Goal: Task Accomplishment & Management: Use online tool/utility

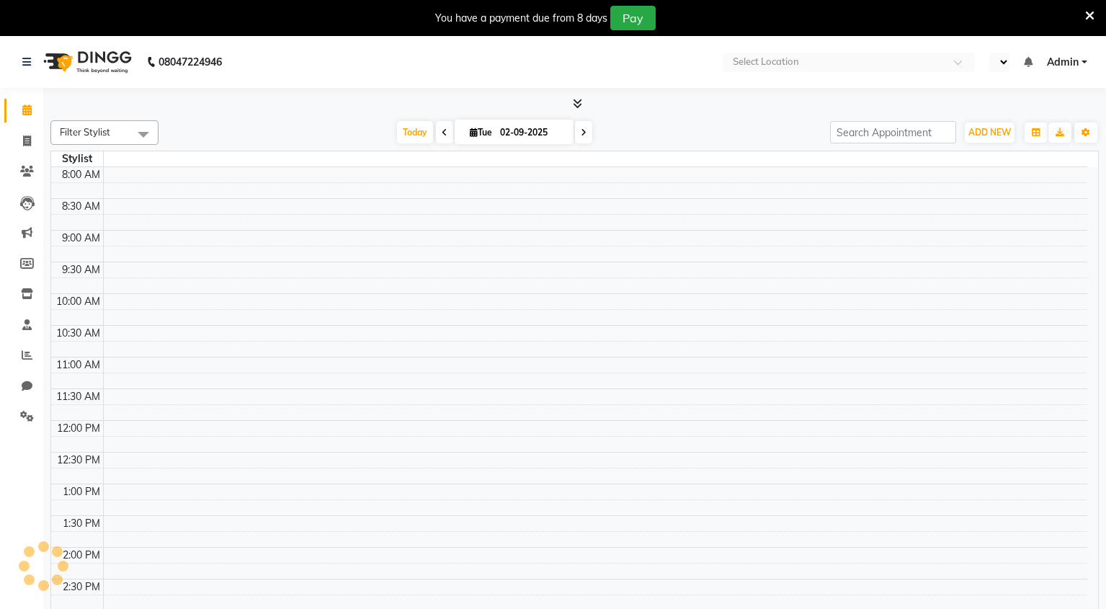
select select "en"
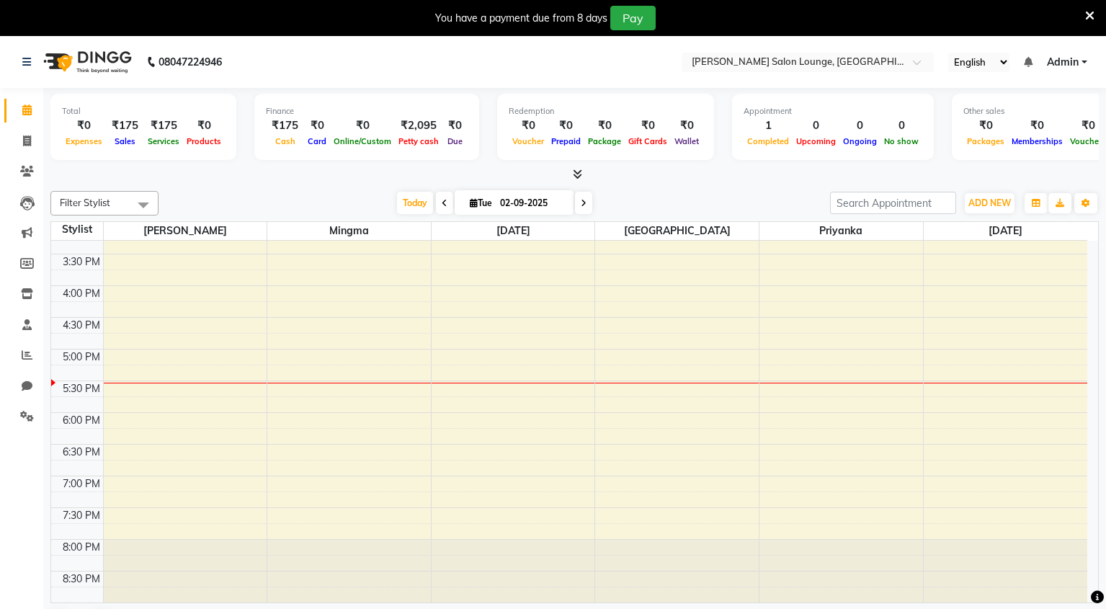
click at [439, 203] on span at bounding box center [444, 203] width 17 height 22
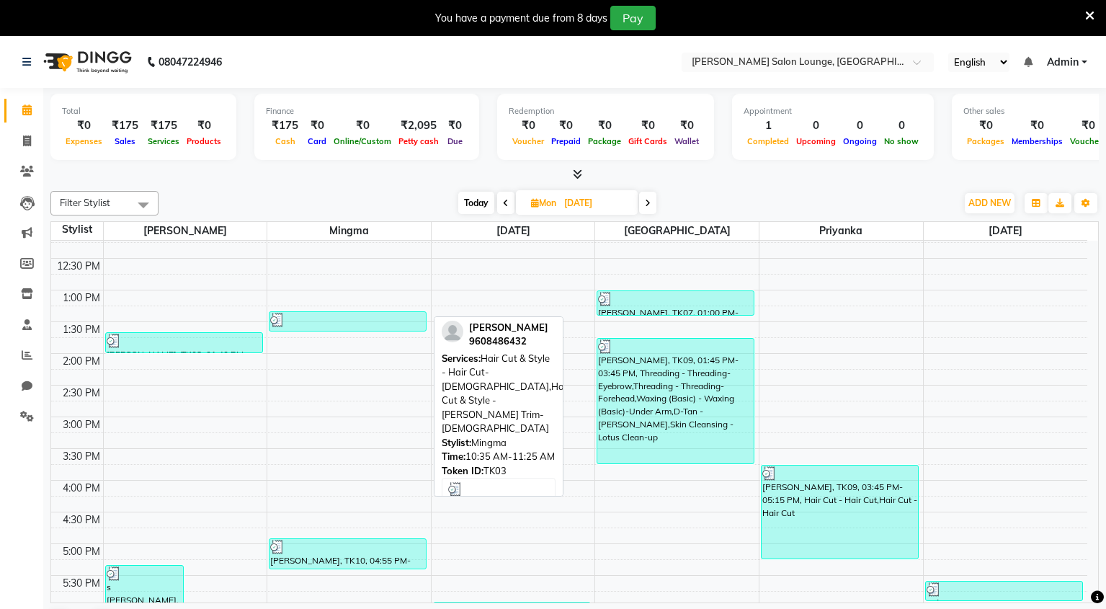
scroll to position [426, 0]
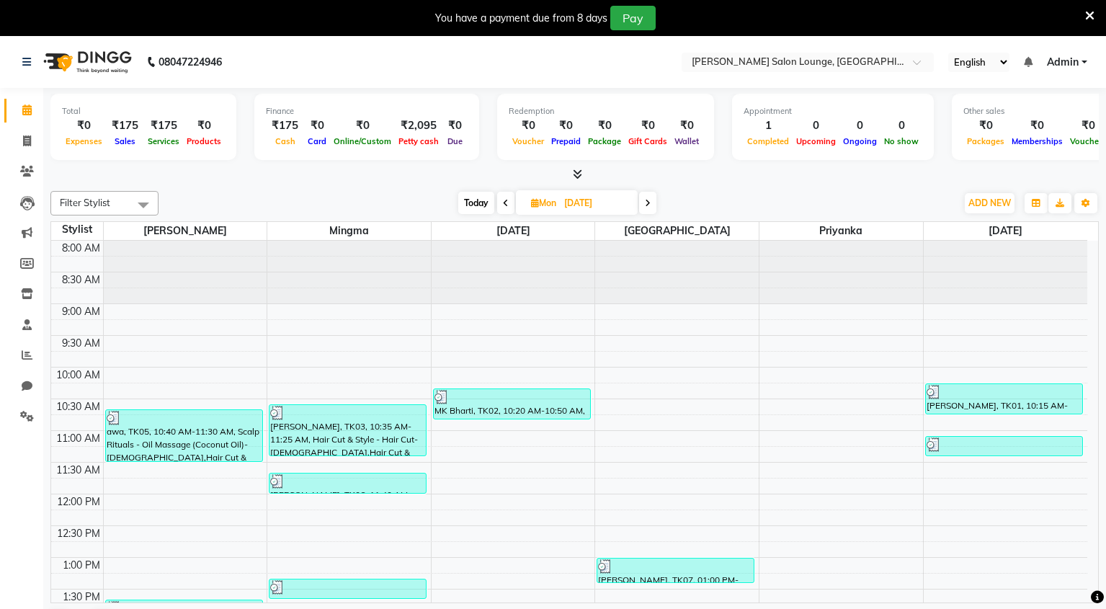
click at [503, 203] on icon at bounding box center [506, 203] width 6 height 9
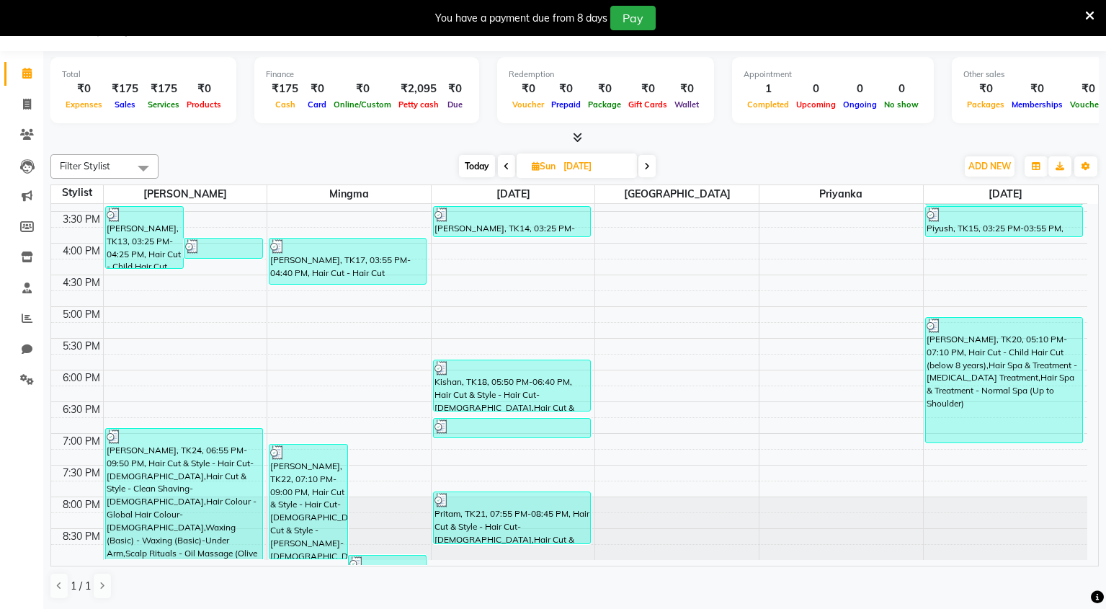
scroll to position [468, 0]
click at [504, 166] on icon at bounding box center [507, 166] width 6 height 9
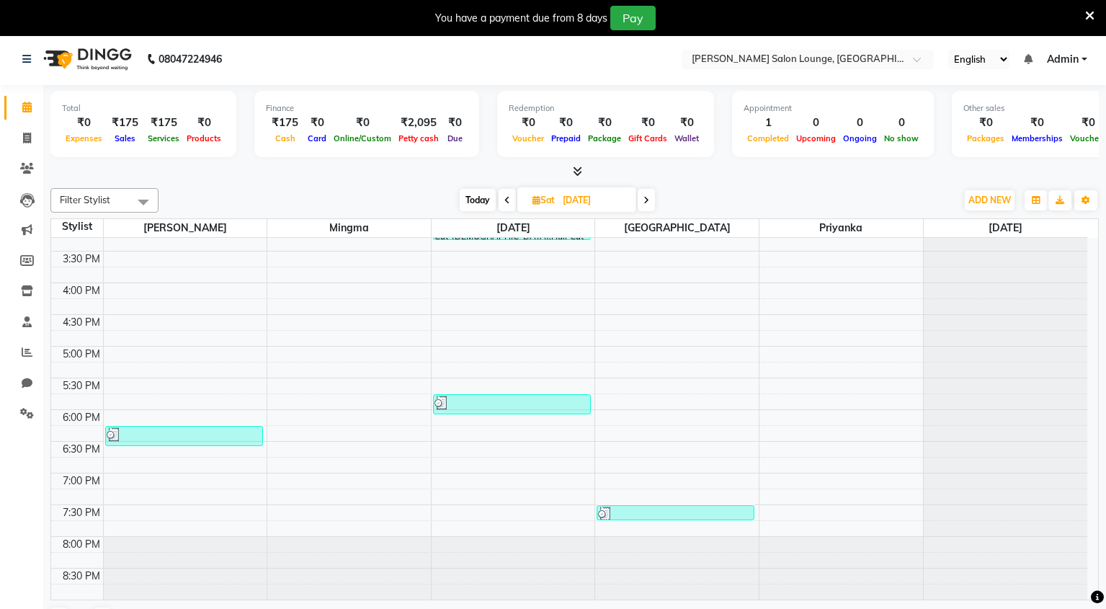
scroll to position [0, 0]
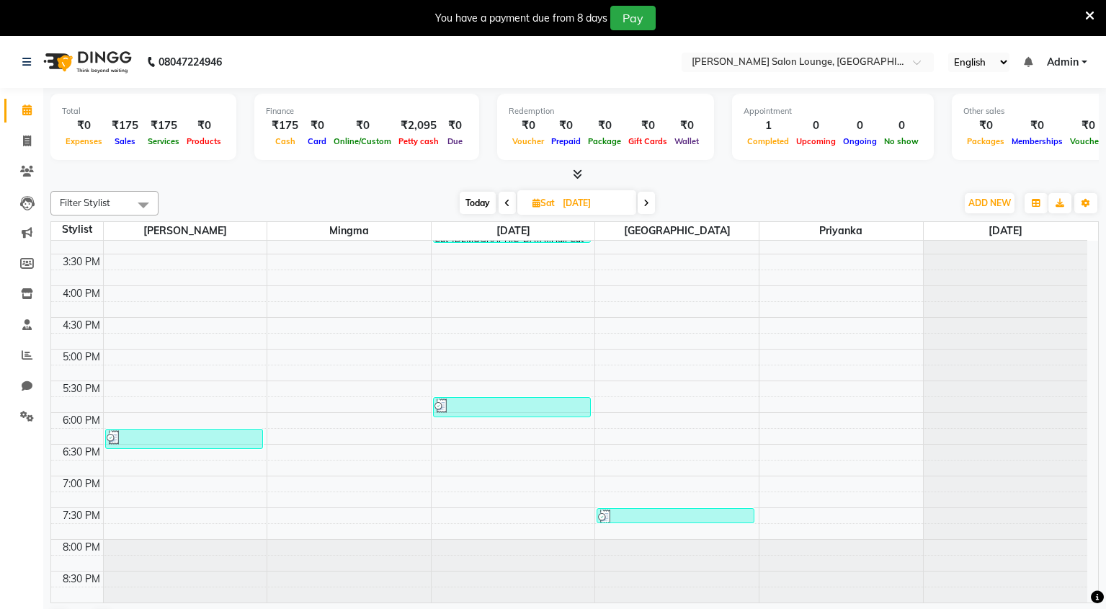
click at [509, 203] on span at bounding box center [507, 203] width 17 height 22
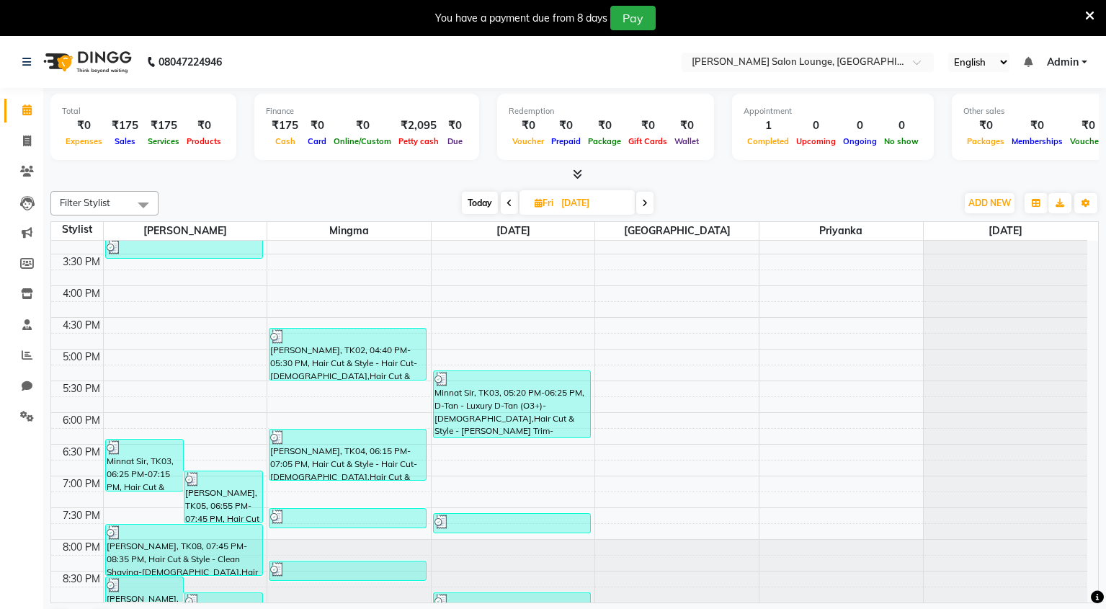
scroll to position [463, 0]
click at [504, 197] on span at bounding box center [509, 203] width 17 height 22
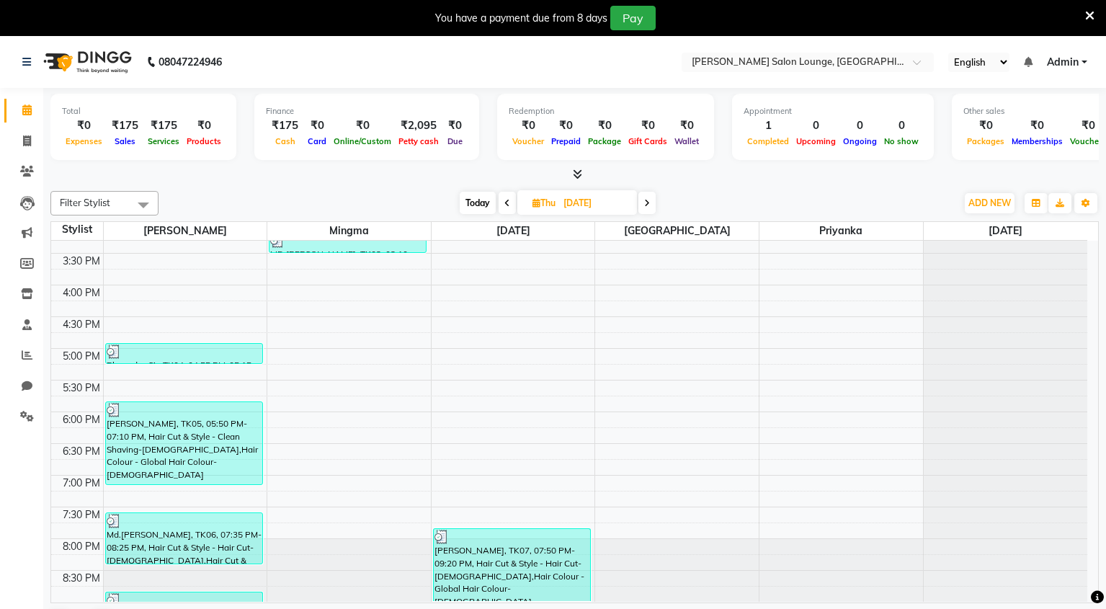
click at [504, 203] on icon at bounding box center [507, 203] width 6 height 9
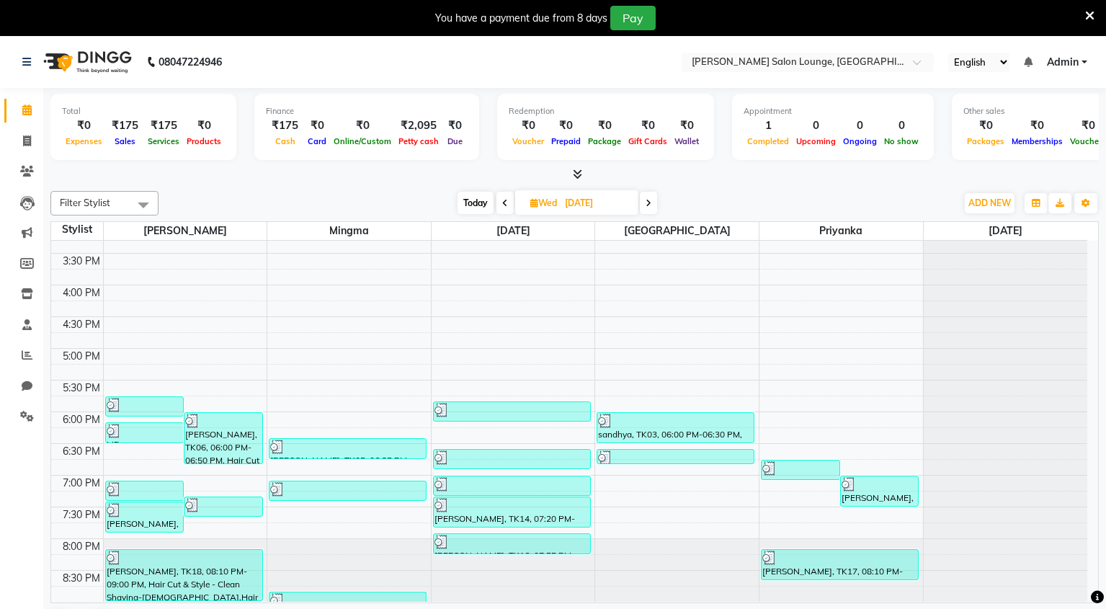
click at [507, 204] on icon at bounding box center [505, 203] width 6 height 9
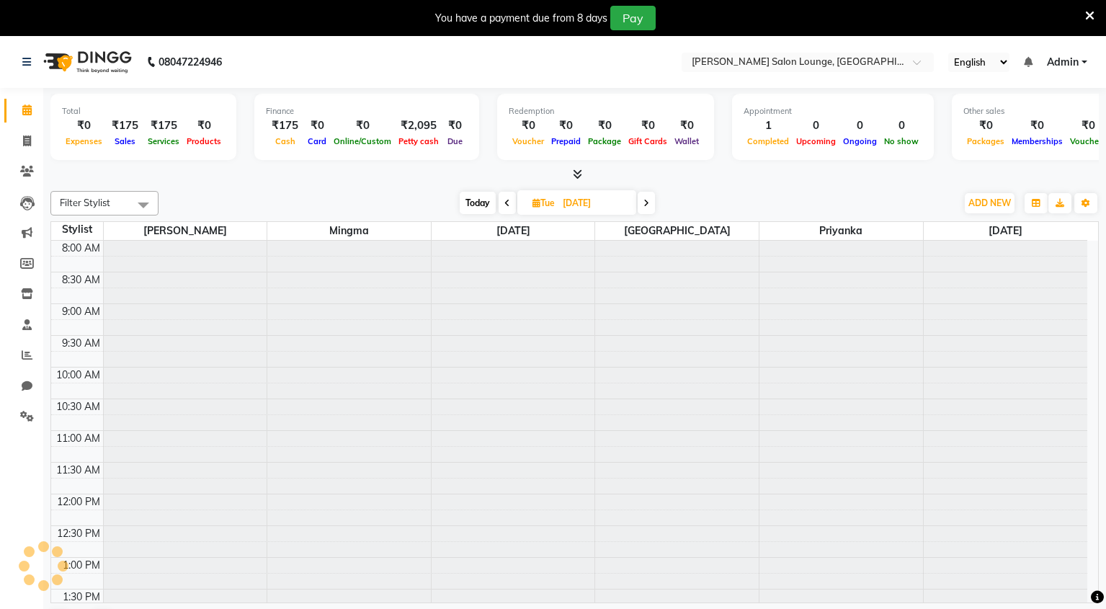
scroll to position [462, 0]
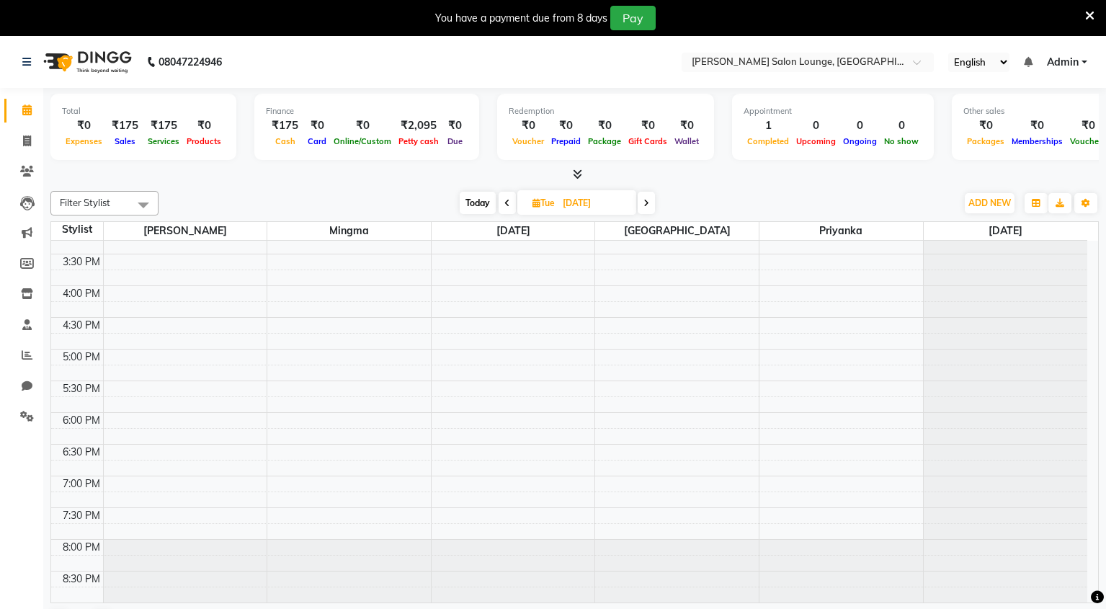
click at [642, 208] on span at bounding box center [646, 203] width 17 height 22
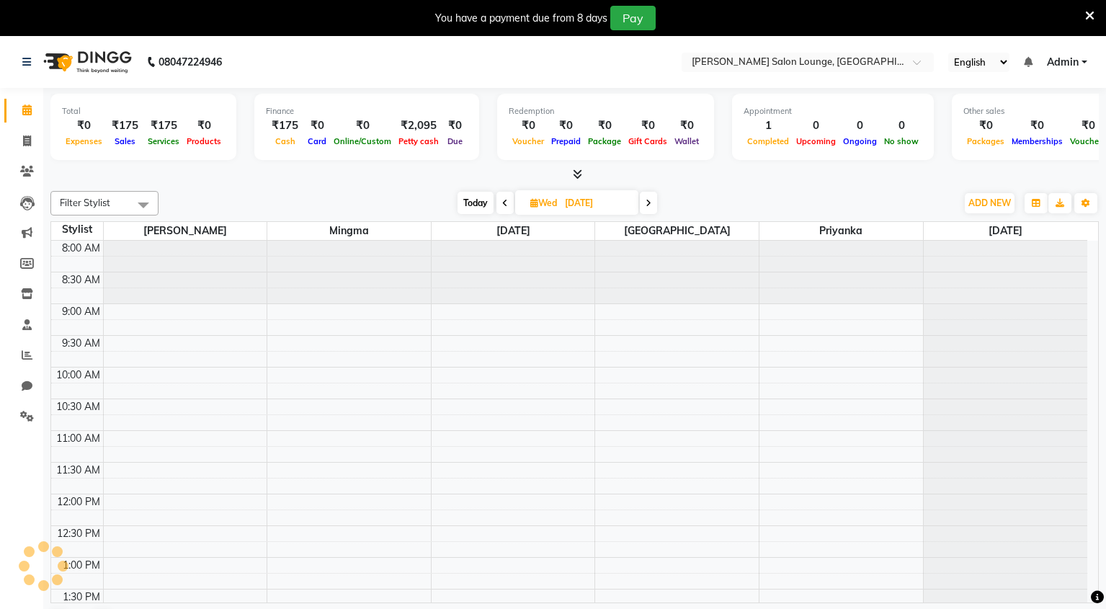
scroll to position [0, 0]
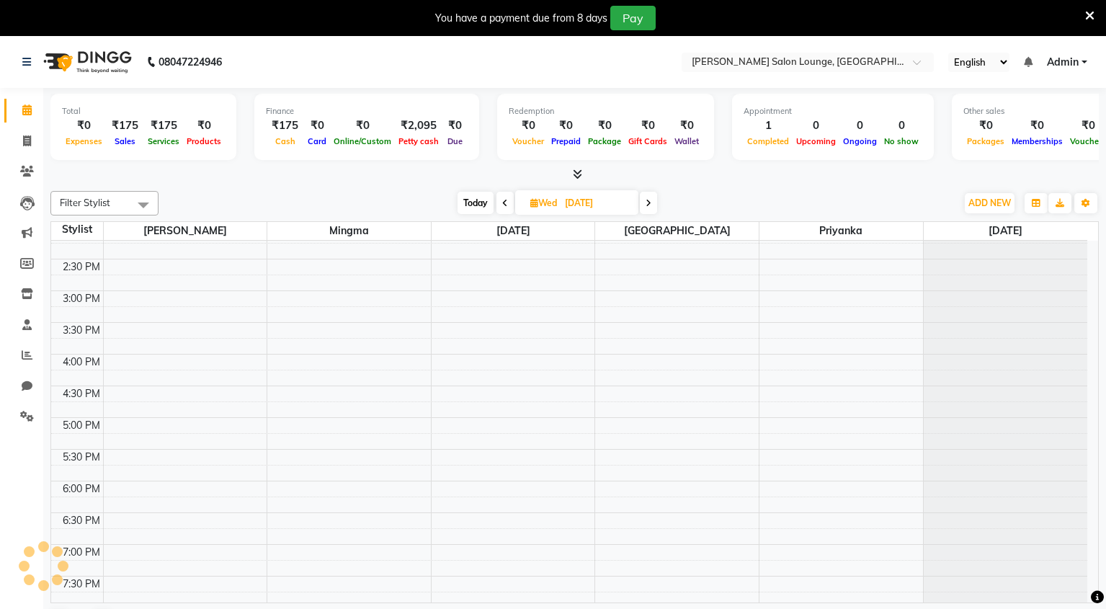
click at [642, 208] on span at bounding box center [648, 203] width 17 height 22
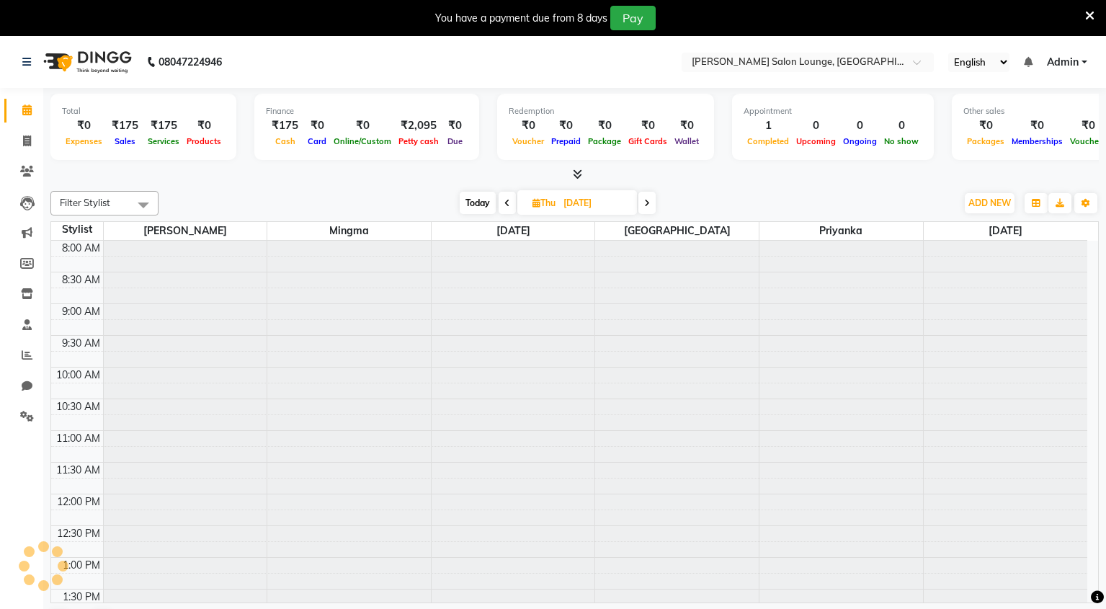
scroll to position [462, 0]
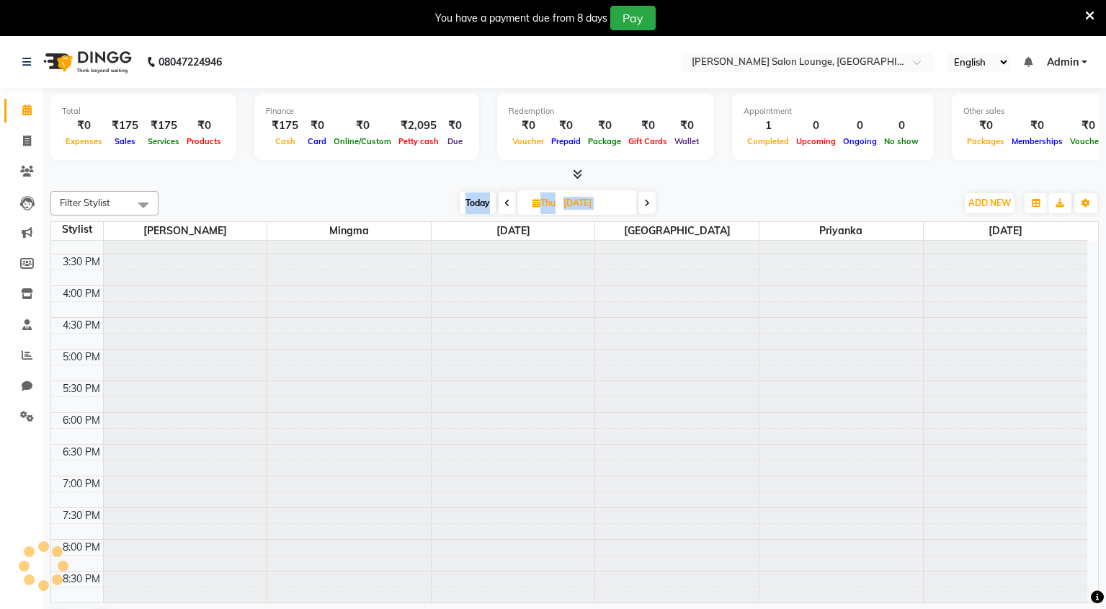
click at [642, 208] on span at bounding box center [646, 203] width 17 height 22
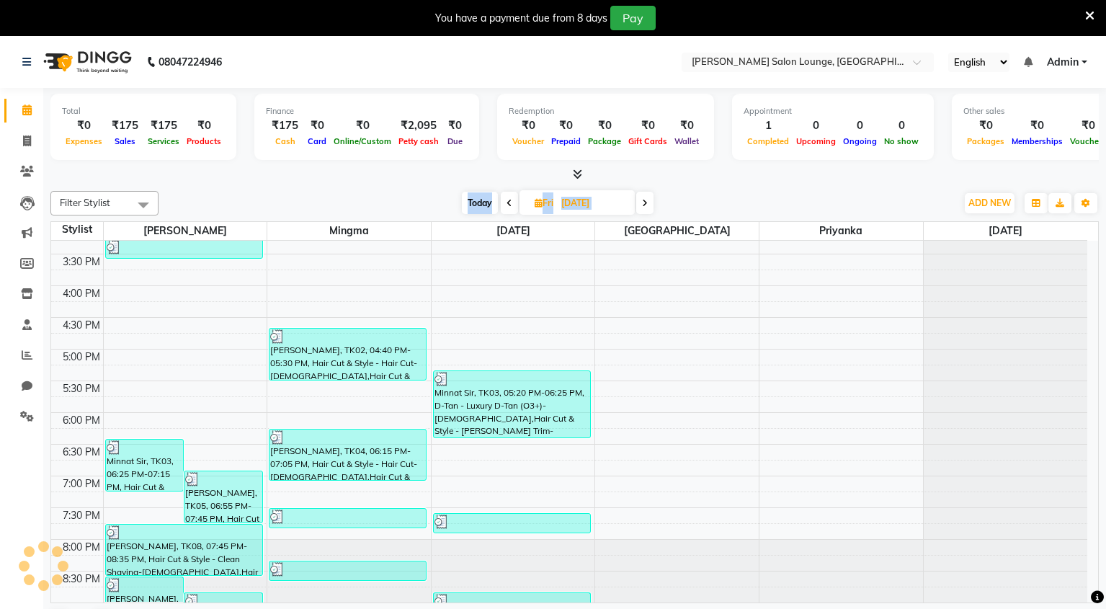
click at [642, 208] on span at bounding box center [644, 203] width 17 height 22
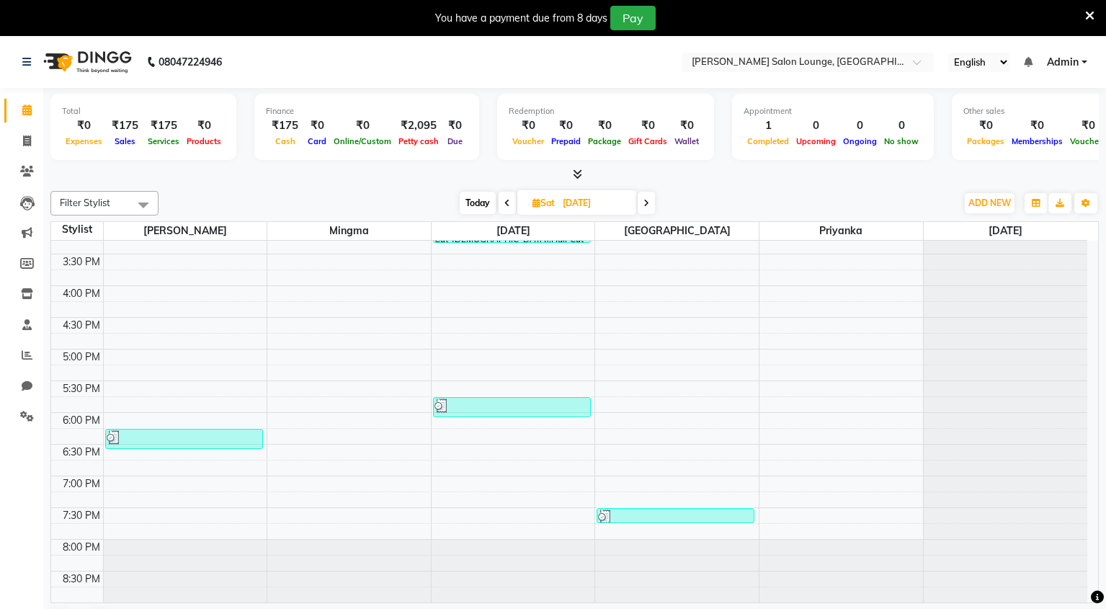
click at [646, 207] on icon at bounding box center [647, 203] width 6 height 9
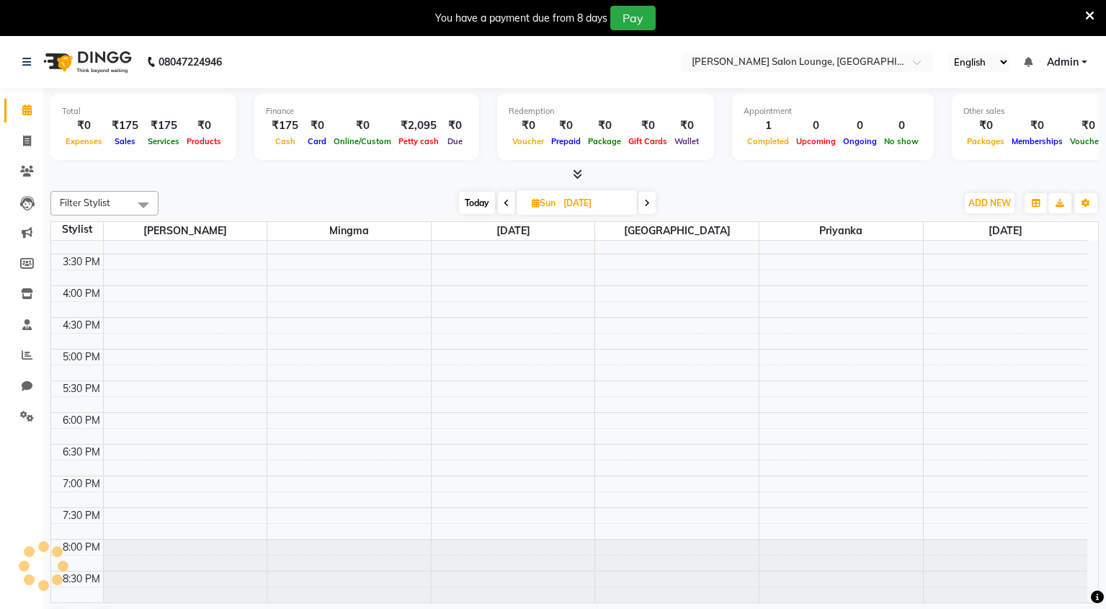
click at [646, 207] on icon at bounding box center [647, 203] width 6 height 9
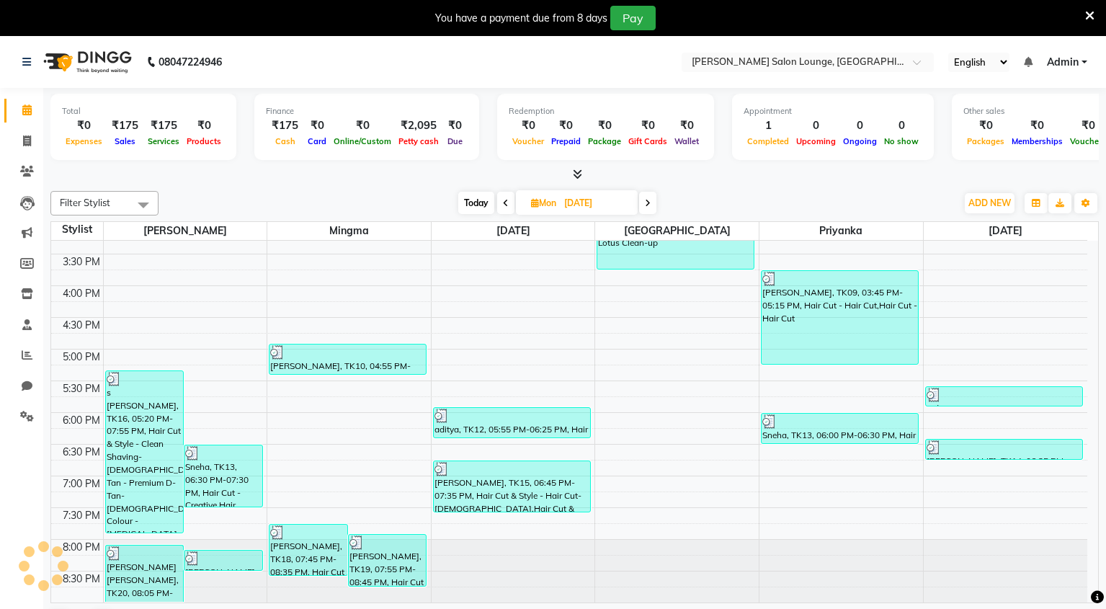
click at [646, 207] on icon at bounding box center [648, 203] width 6 height 9
type input "02-09-2025"
